Goal: Contribute content: Contribute content

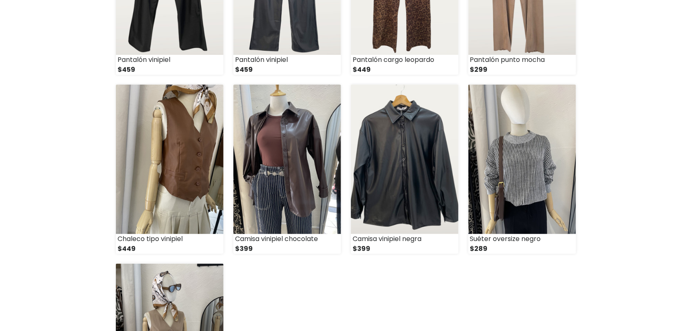
scroll to position [933, 0]
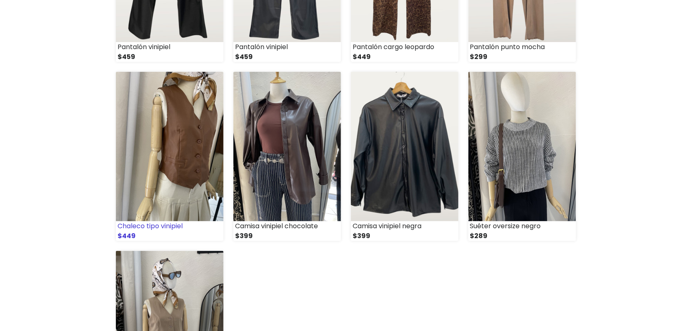
click at [146, 184] on img at bounding box center [170, 146] width 108 height 149
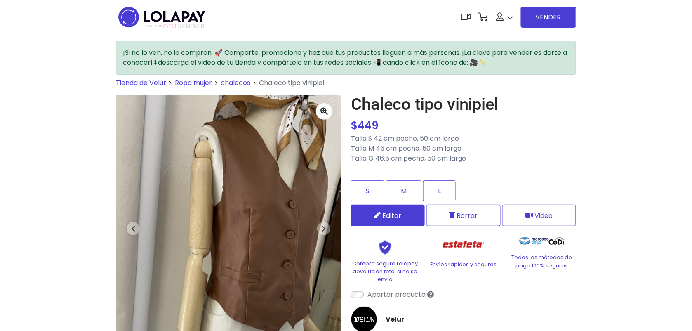
click at [399, 212] on span "Editar" at bounding box center [392, 215] width 19 height 10
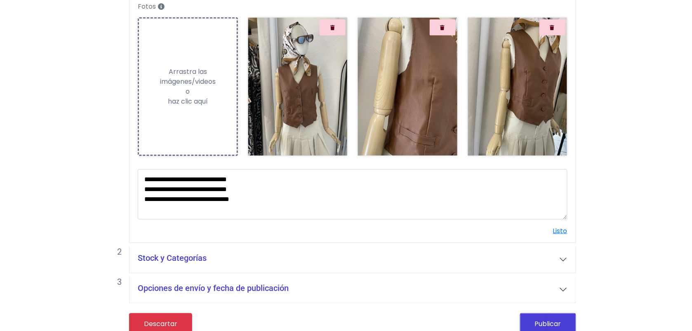
scroll to position [133, 0]
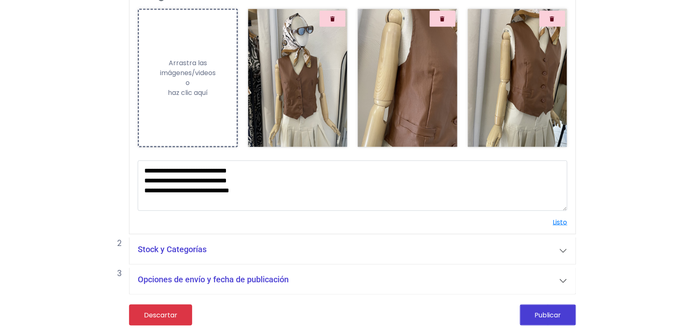
click at [556, 254] on button "Stock y Categorías" at bounding box center [353, 251] width 446 height 26
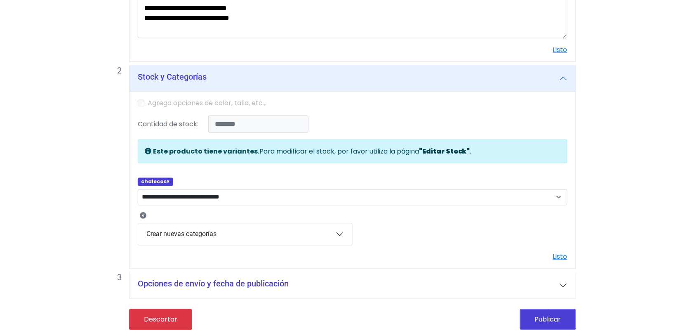
scroll to position [310, 0]
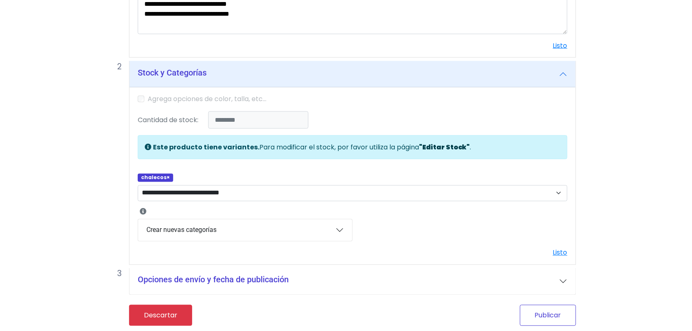
click at [547, 316] on button "Publicar" at bounding box center [548, 315] width 56 height 21
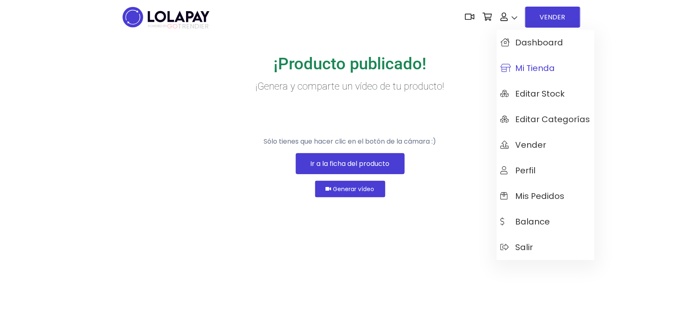
click at [536, 64] on span "Mi tienda" at bounding box center [528, 68] width 54 height 9
